Goal: Find specific page/section: Find specific page/section

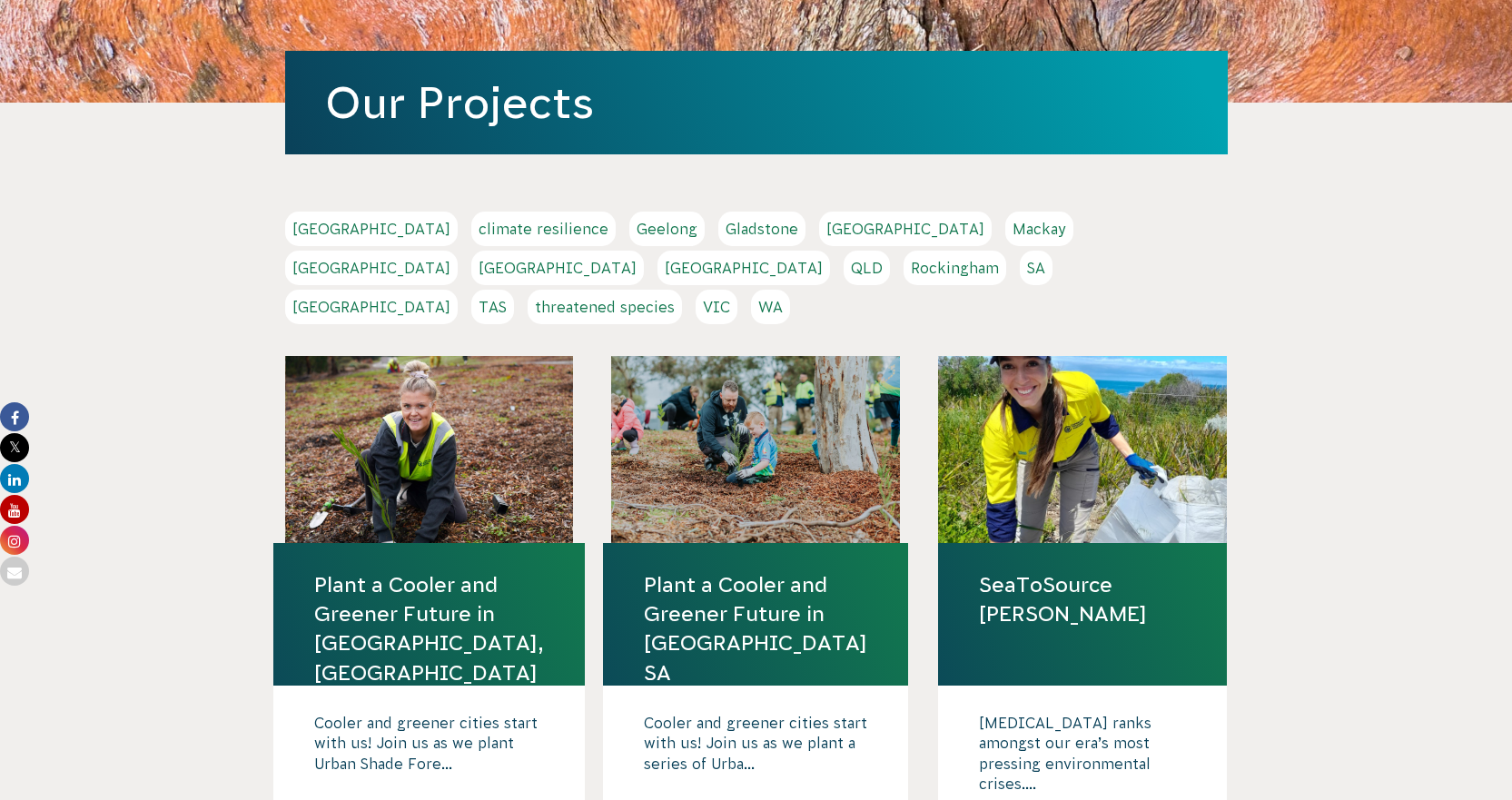
scroll to position [273, 0]
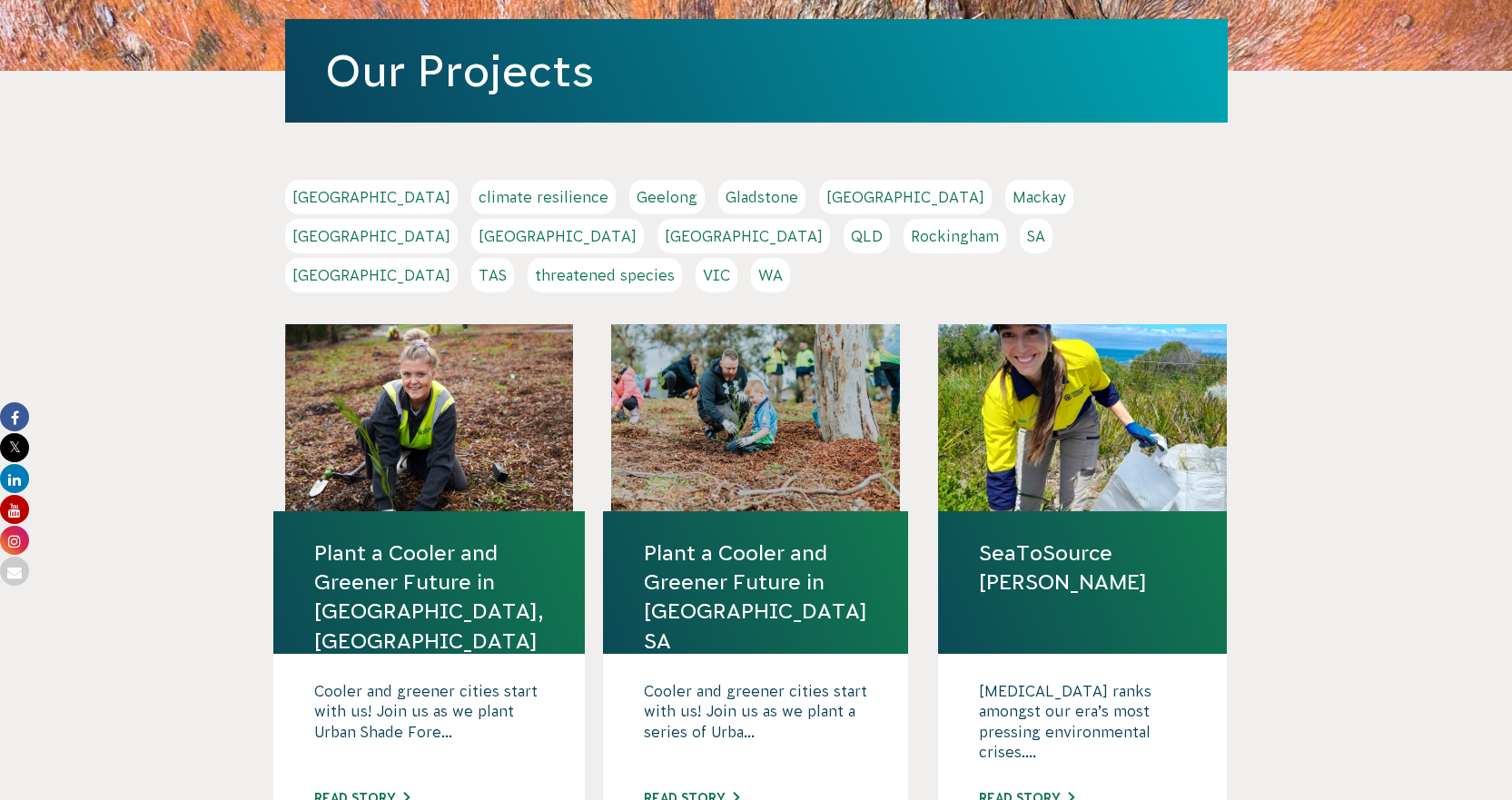
click at [458, 219] on link "[GEOGRAPHIC_DATA]" at bounding box center [371, 235] width 172 height 34
click at [737, 258] on link "VIC" at bounding box center [716, 275] width 42 height 34
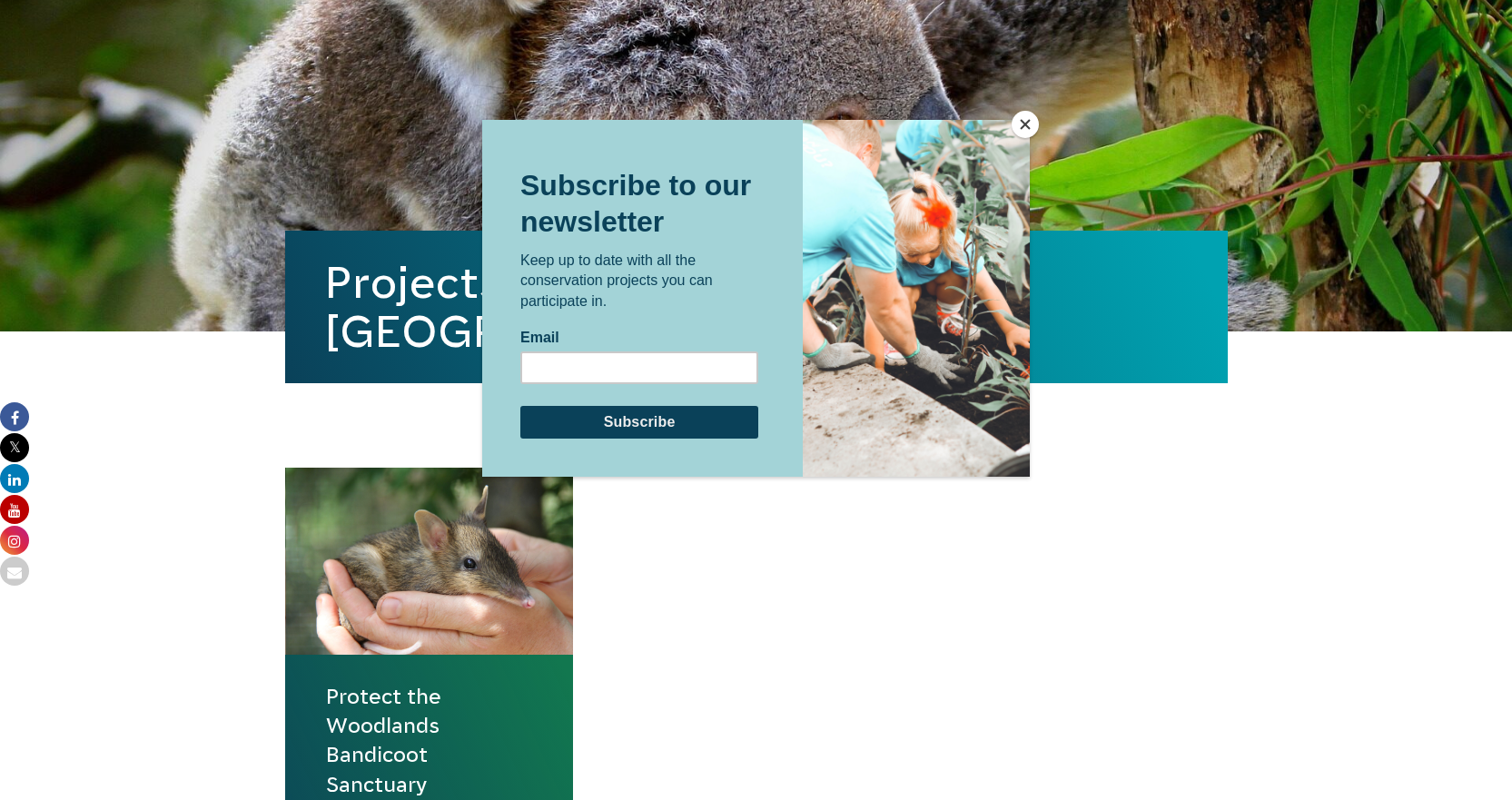
scroll to position [454, 0]
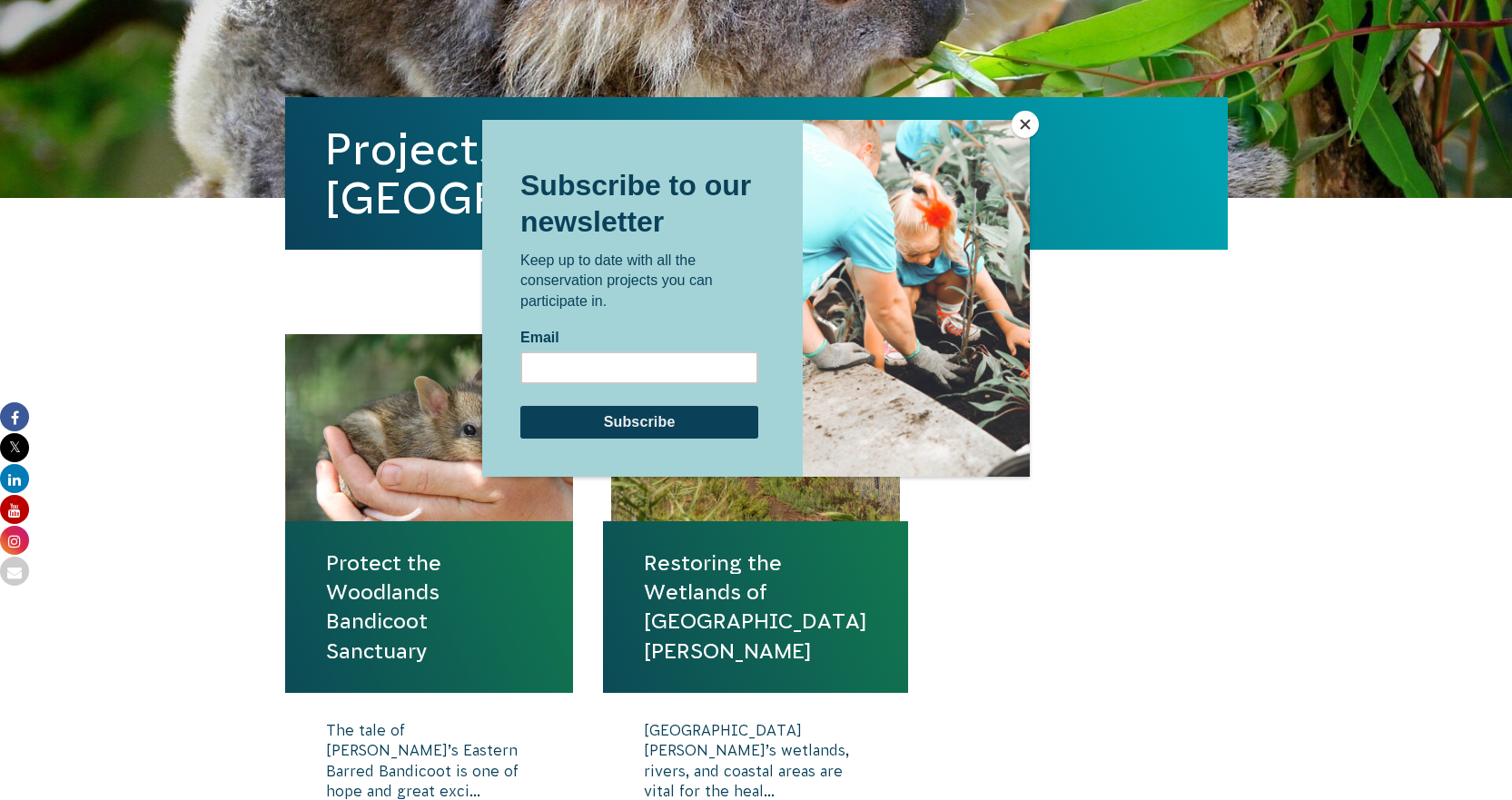
scroll to position [454, 0]
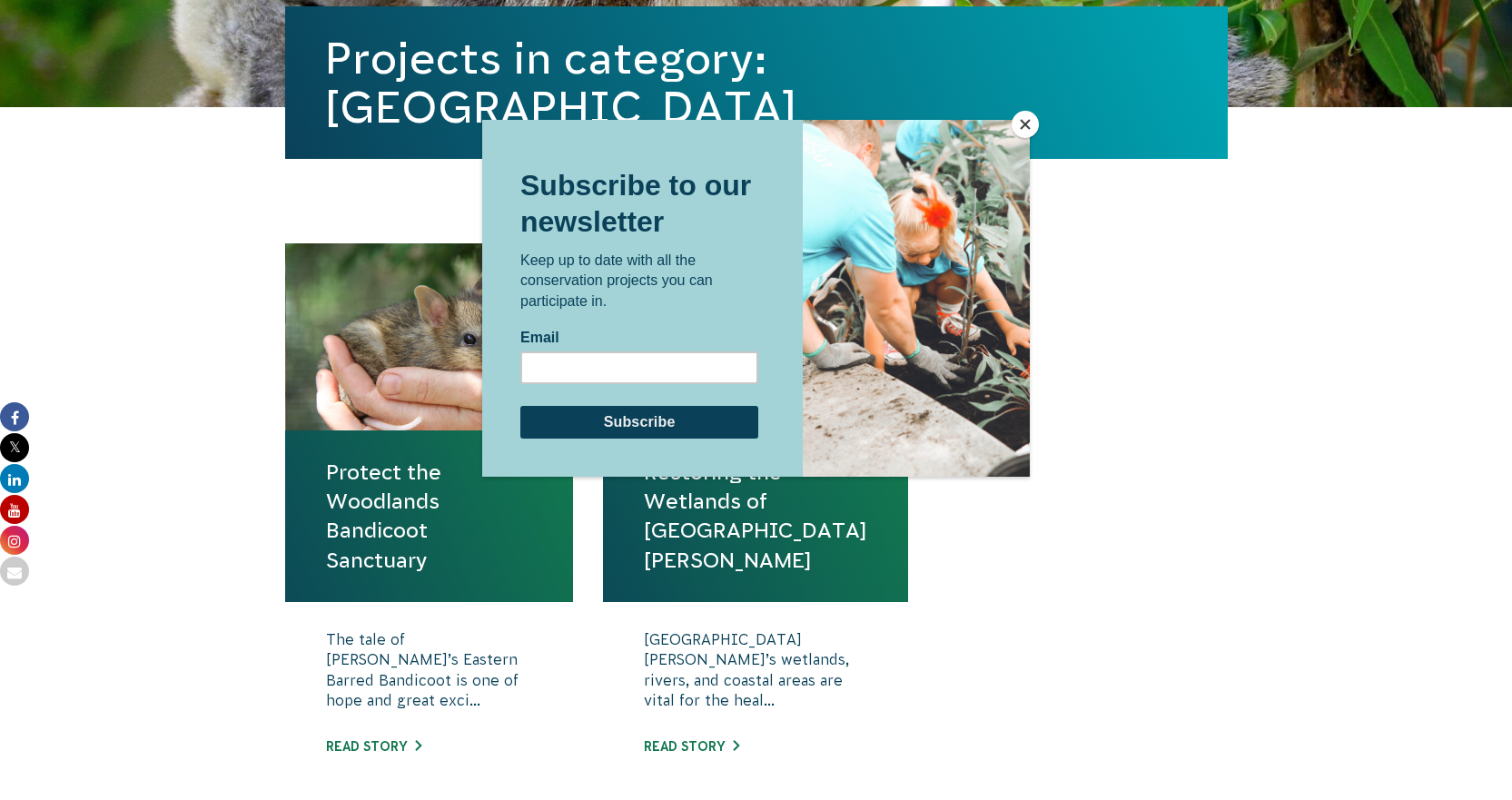
click at [709, 743] on div at bounding box center [756, 432] width 548 height 625
click at [1018, 124] on button "Close" at bounding box center [1025, 125] width 27 height 27
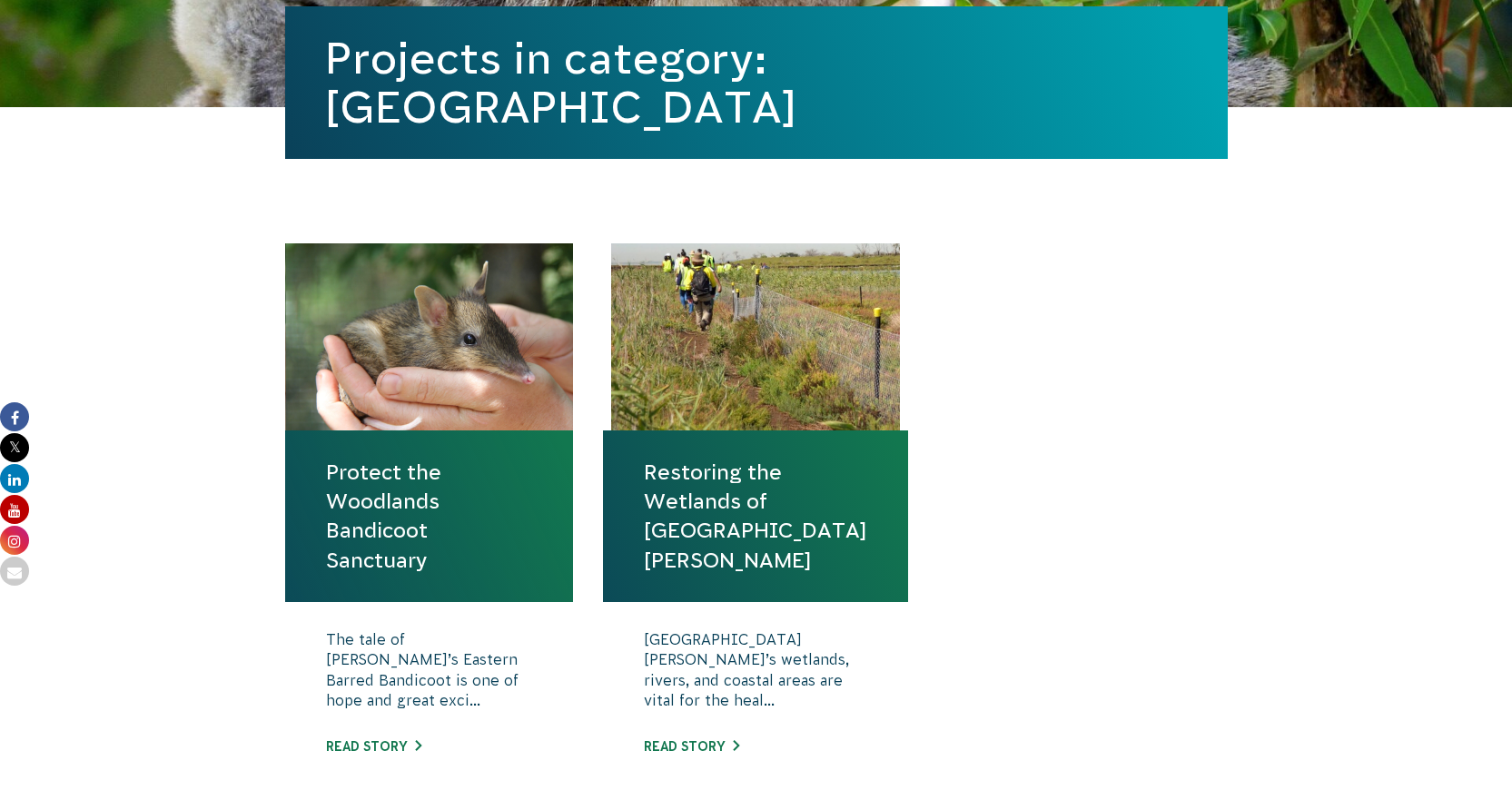
click at [726, 484] on link "Restoring the Wetlands of Port Phillip Bay" at bounding box center [756, 517] width 223 height 118
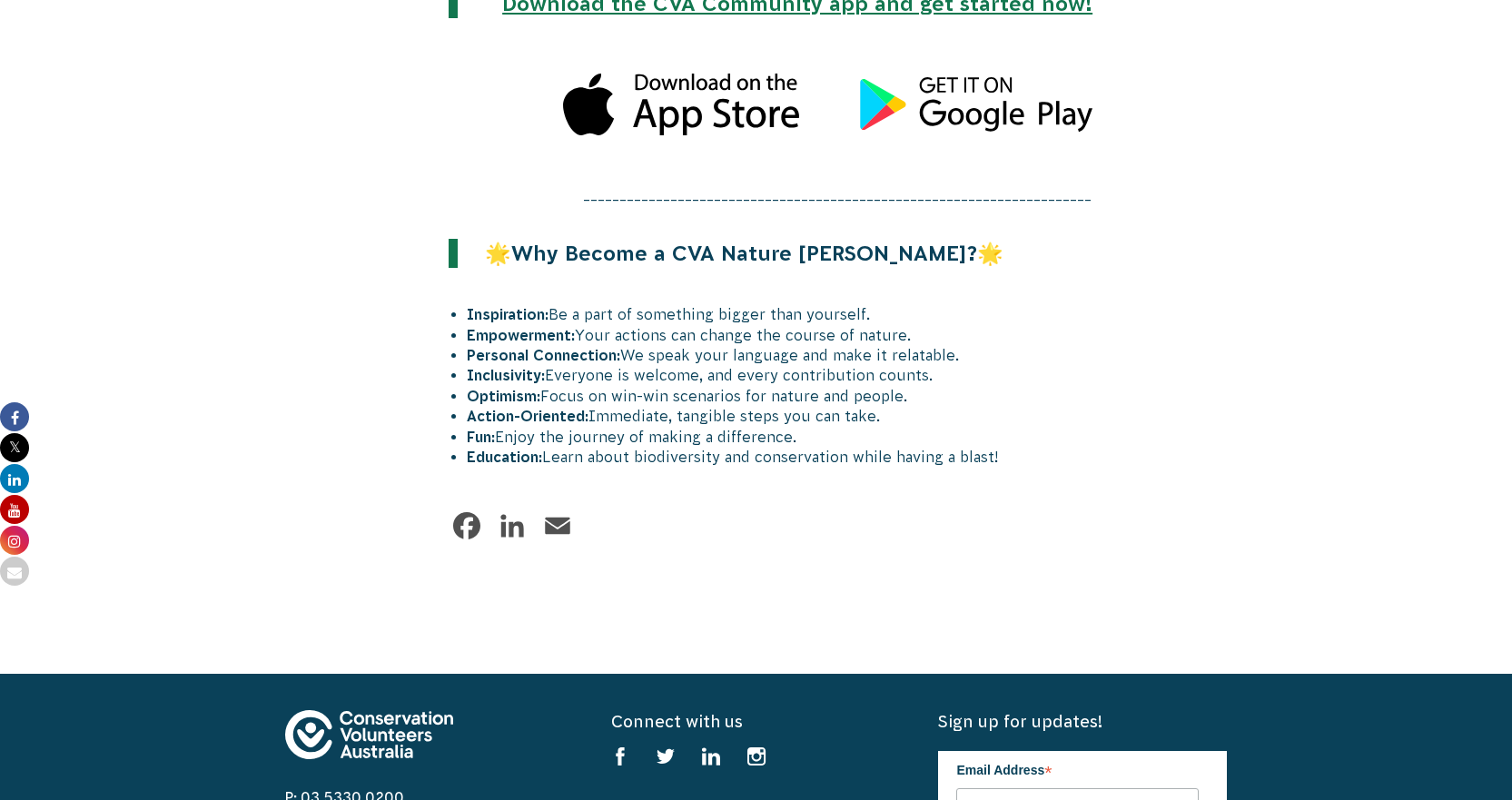
scroll to position [2362, 0]
